Goal: Information Seeking & Learning: Learn about a topic

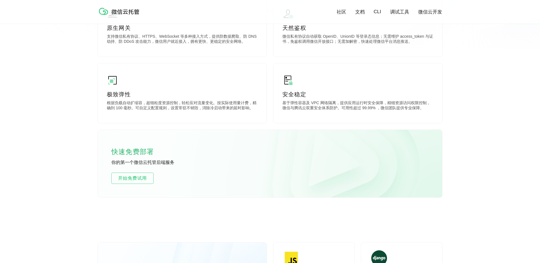
scroll to position [255, 0]
click at [136, 179] on span "开始免费试用" at bounding box center [133, 177] width 42 height 7
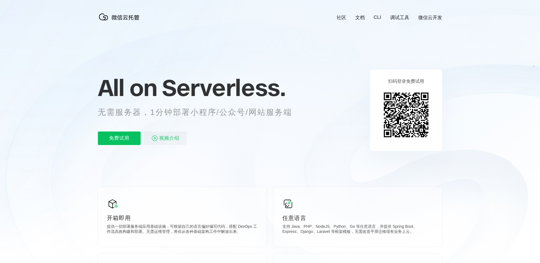
scroll to position [0, 999]
click at [272, 94] on span "Serverless." at bounding box center [223, 87] width 123 height 28
click at [272, 70] on div "All on Serverless. 无需服务器，1分钟部署小程序/公众号/网站服务端 免费试用 视频介绍" at bounding box center [202, 110] width 208 height 82
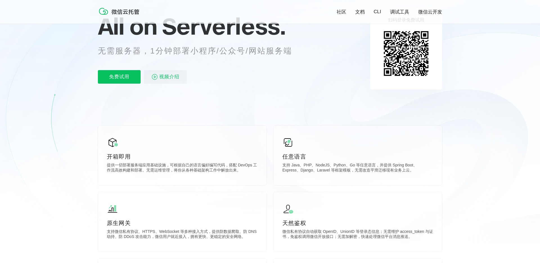
scroll to position [139, 0]
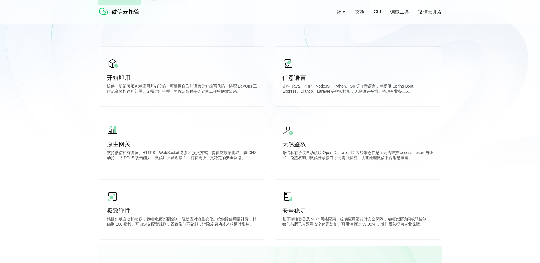
click at [270, 108] on icon at bounding box center [270, 13] width 540 height 304
click at [269, 92] on icon at bounding box center [270, 13] width 540 height 304
click at [268, 139] on icon at bounding box center [270, 13] width 540 height 304
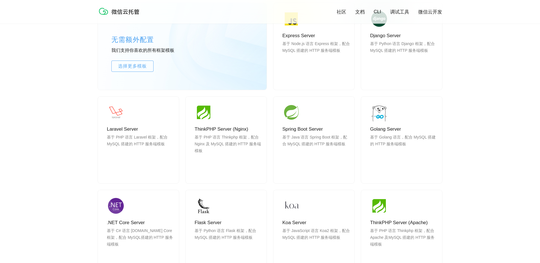
scroll to position [498, 0]
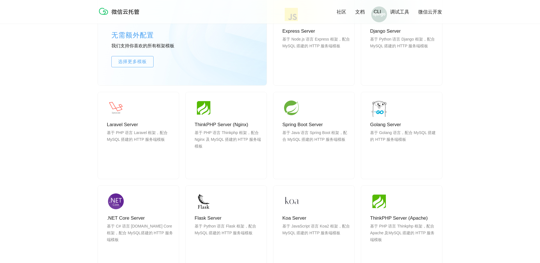
click at [358, 82] on div "无需额外配置 我们支持你喜欢的所有框架模板 选择更多模板 Express Server 基于 Node.js 语言 Express 框架，配合 MySQL 搭…" at bounding box center [270, 122] width 344 height 298
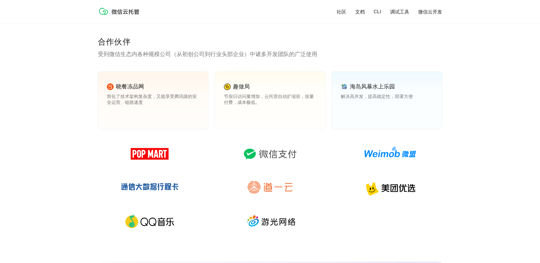
scroll to position [783, 0]
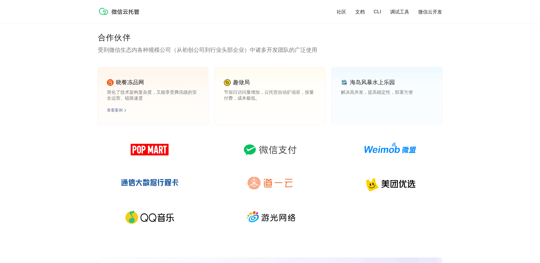
click at [114, 108] on link "查看案例" at bounding box center [115, 110] width 16 height 5
click at [331, 99] on div "晓餐冻品网 简化了技术架构复杂度，又能享受腾讯级的安全运营、链路速度 查看案例 趣做局 节假日访问量增加，云托管自动扩缩容，按量付费，成本极低。 查看案例 海…" at bounding box center [270, 101] width 344 height 69
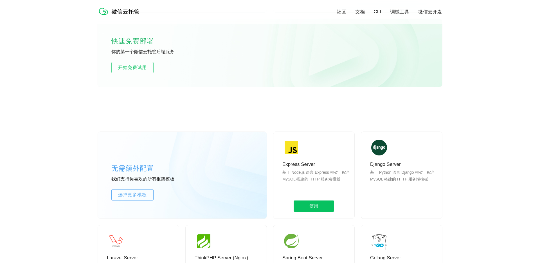
scroll to position [398, 0]
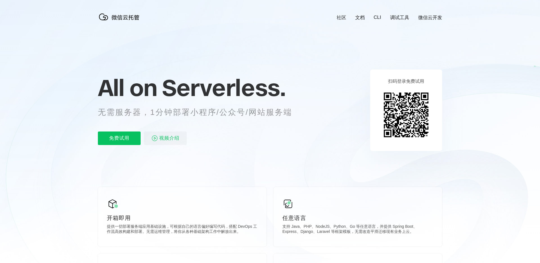
scroll to position [0, 999]
click at [427, 16] on link "微信云开发" at bounding box center [430, 17] width 24 height 6
